Goal: Find specific page/section: Find specific page/section

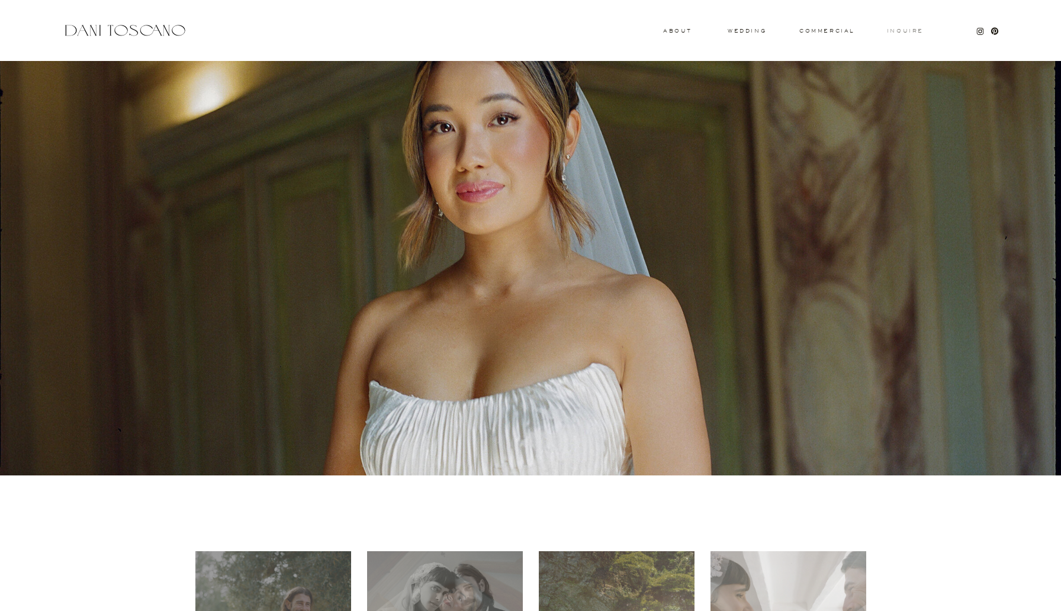
click at [900, 32] on h3 "Inquire" at bounding box center [906, 31] width 38 height 6
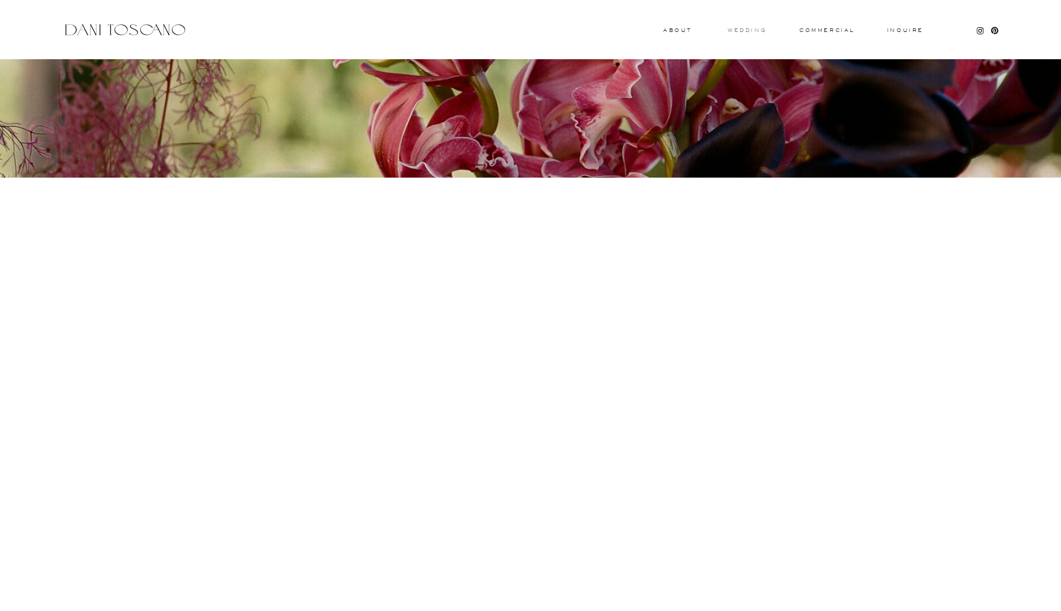
click at [737, 32] on h3 "wedding" at bounding box center [747, 30] width 38 height 4
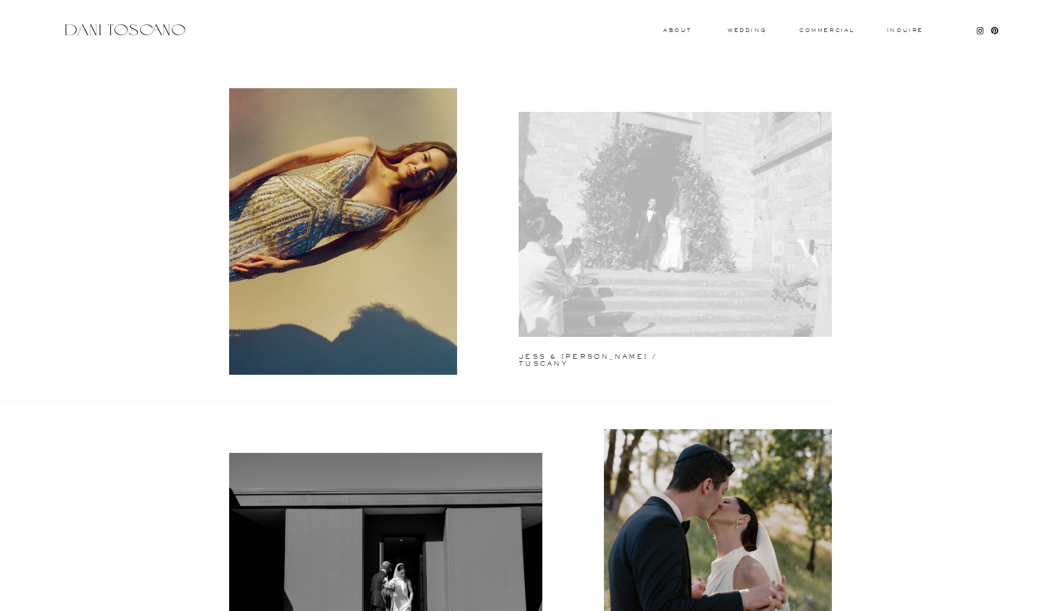
click at [580, 312] on div at bounding box center [675, 224] width 313 height 225
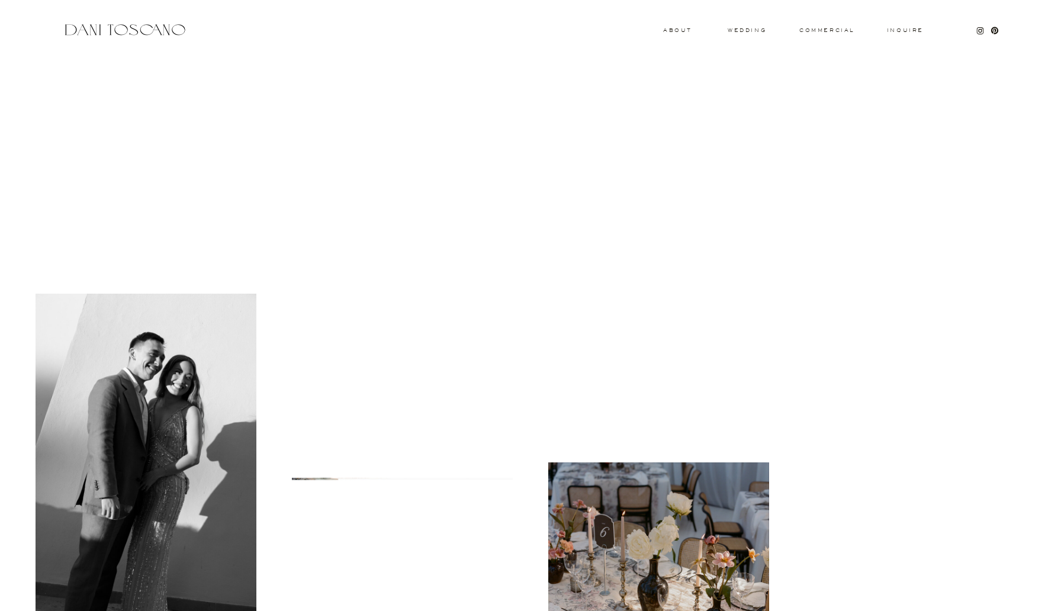
scroll to position [7319, 0]
